Goal: Find specific page/section: Find specific page/section

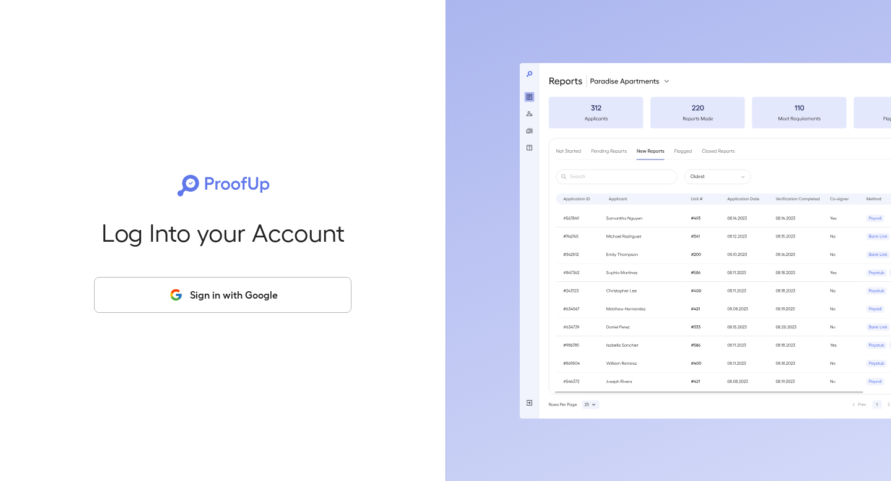
click at [274, 274] on div "Log Into your Account Sign in with Google" at bounding box center [223, 240] width 406 height 481
click at [257, 297] on button "Sign in with Google" at bounding box center [222, 295] width 257 height 36
click at [267, 301] on button "Sign in with Google" at bounding box center [222, 295] width 257 height 36
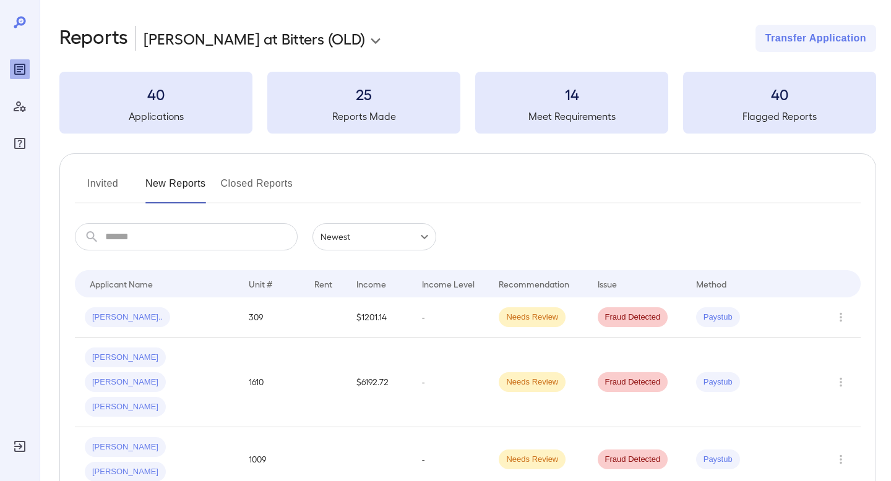
click at [236, 35] on body "**********" at bounding box center [445, 240] width 891 height 481
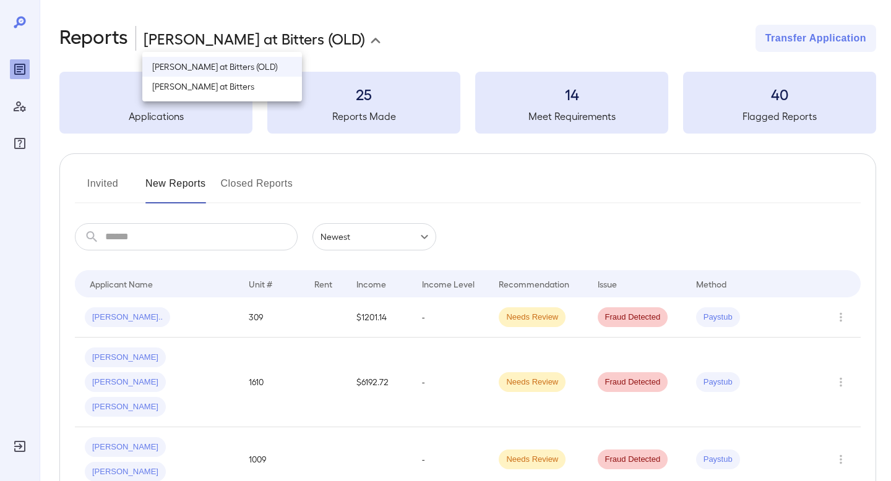
click at [213, 83] on li "[PERSON_NAME] at Bitters" at bounding box center [222, 87] width 160 height 20
type input "**********"
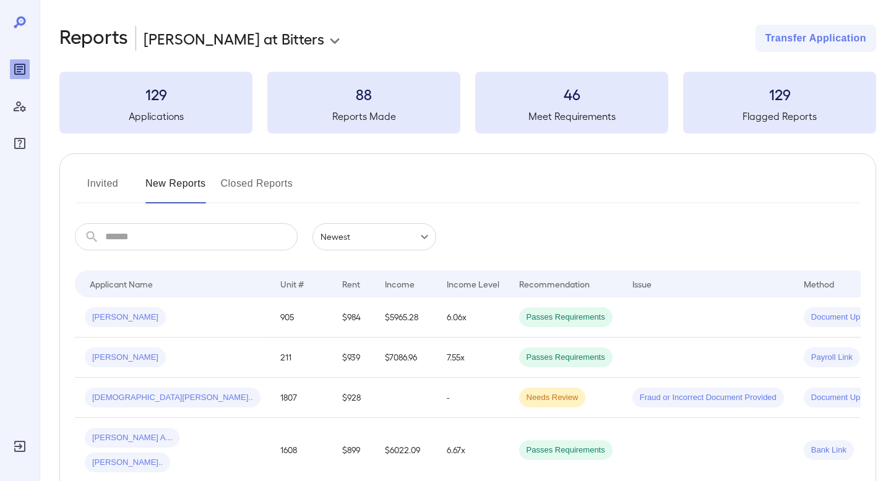
click at [92, 185] on button "Invited" at bounding box center [103, 189] width 56 height 30
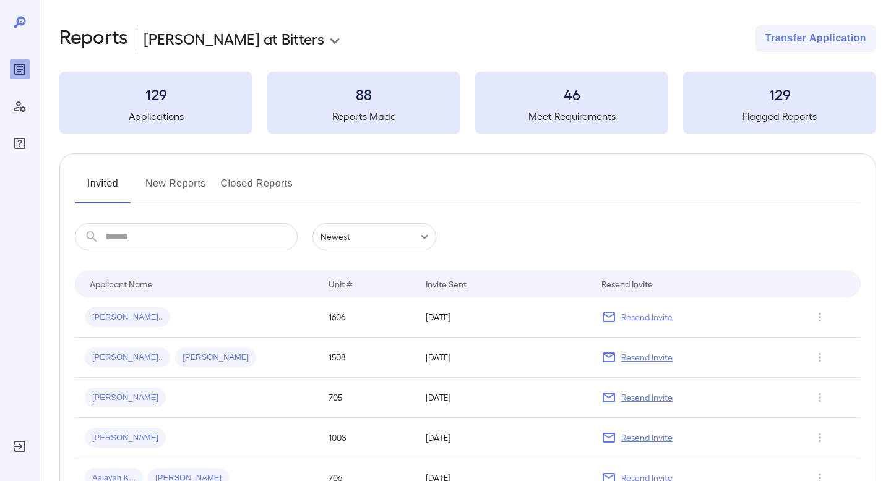
scroll to position [74, 0]
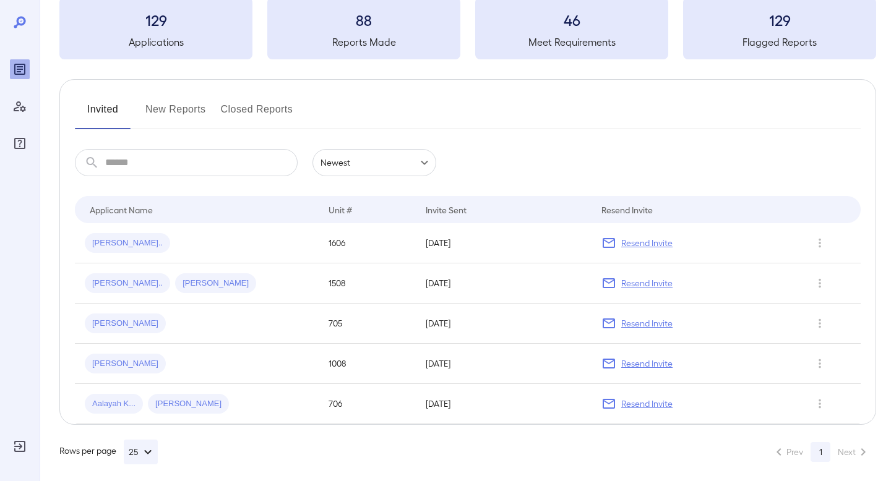
click at [247, 165] on input "text" at bounding box center [201, 162] width 192 height 27
click at [169, 102] on button "New Reports" at bounding box center [175, 115] width 61 height 30
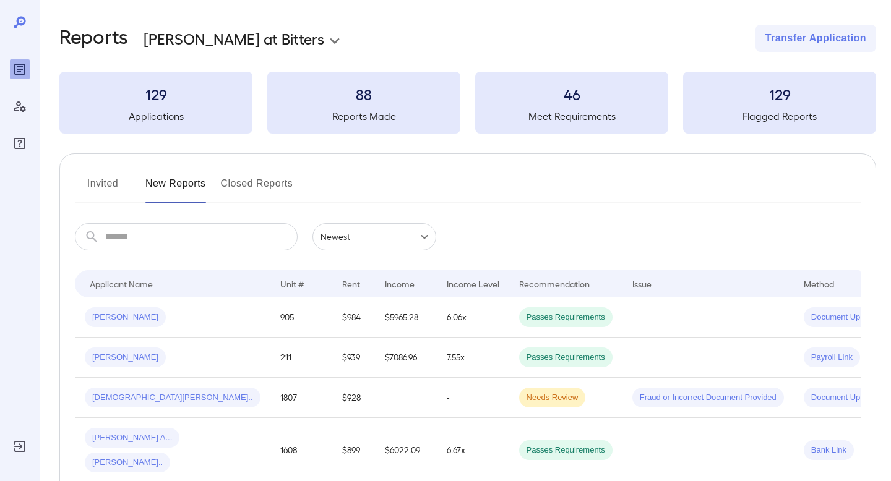
click at [112, 184] on button "Invited" at bounding box center [103, 189] width 56 height 30
